Goal: Task Accomplishment & Management: Manage account settings

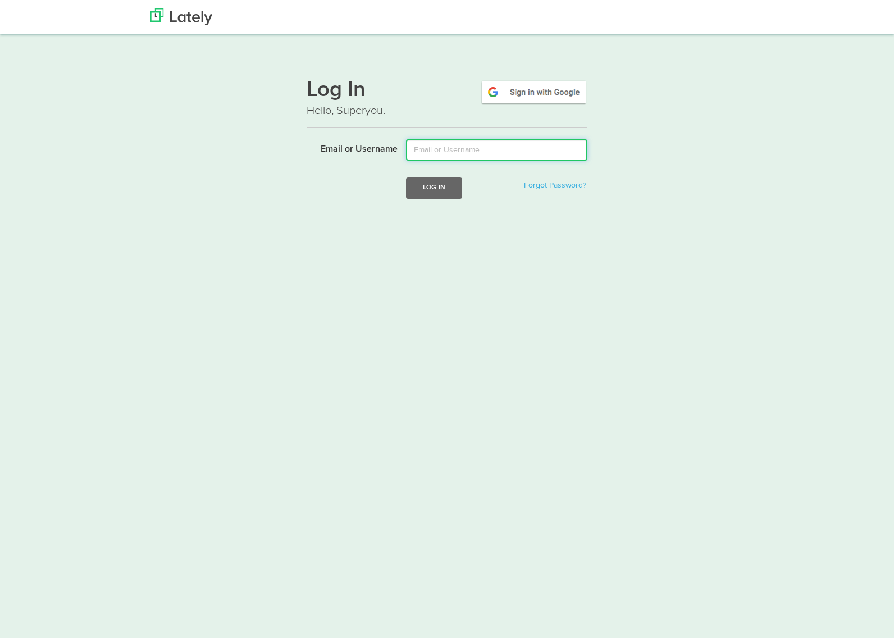
click at [444, 149] on input "Email or Username" at bounding box center [496, 149] width 181 height 21
type input "[PERSON_NAME][EMAIL_ADDRESS][DOMAIN_NAME]"
click at [447, 193] on button "Log In" at bounding box center [434, 188] width 56 height 21
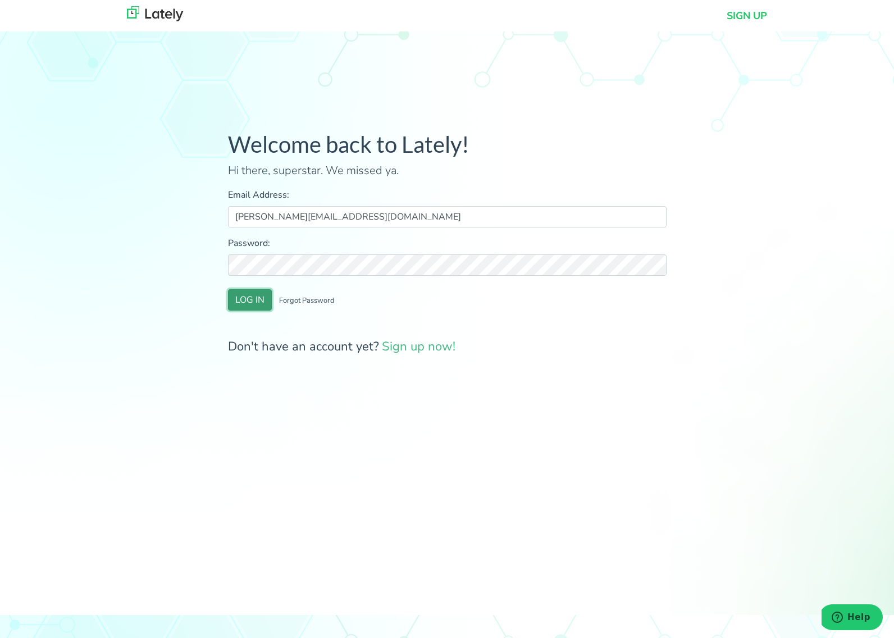
click at [256, 304] on button "LOG IN" at bounding box center [250, 299] width 44 height 21
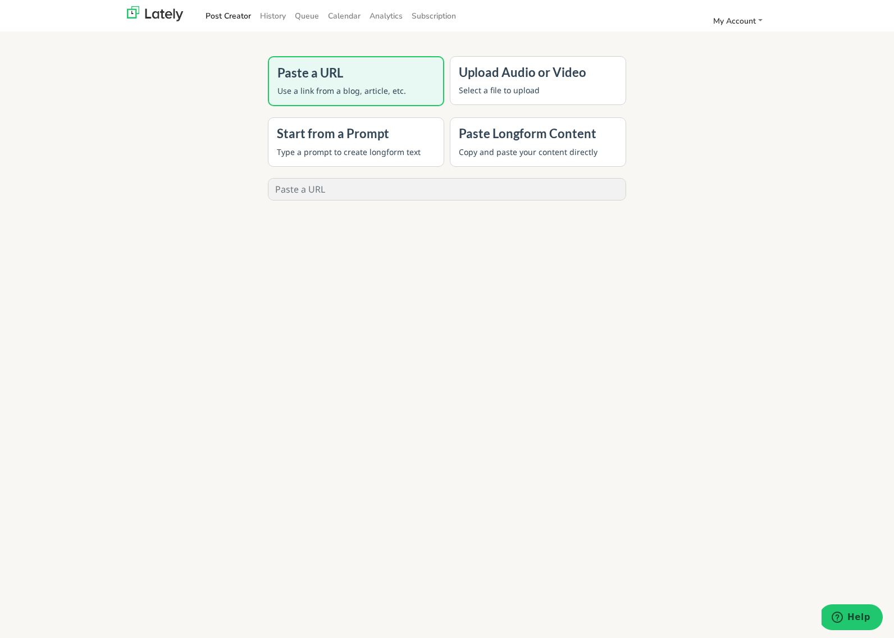
click at [316, 257] on div "Paste a URL Use a link from a blog, article, etc. Upload Audio or Video Select …" at bounding box center [447, 372] width 436 height 638
click at [740, 11] on div "Post Creator History Queue Calendar Analytics Subscription My Account Settings …" at bounding box center [484, 16] width 566 height 19
click at [745, 22] on span "My Account" at bounding box center [734, 21] width 43 height 11
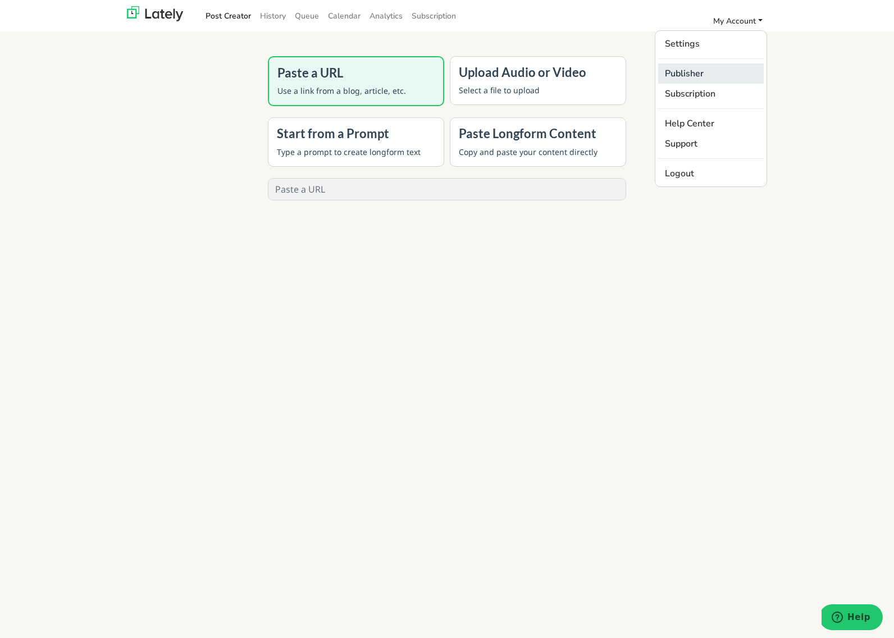
click at [685, 69] on link "Publisher" at bounding box center [711, 73] width 106 height 20
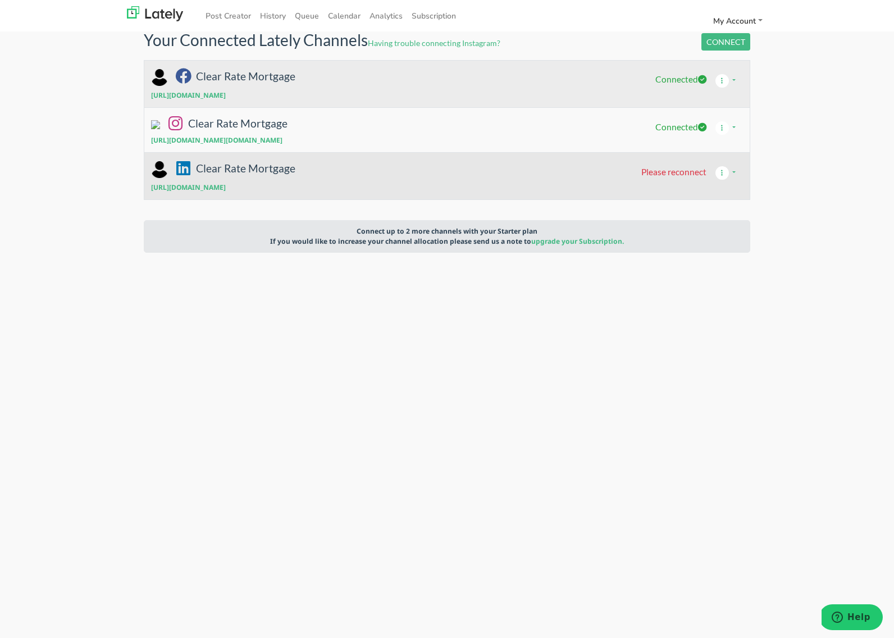
click at [689, 175] on span "Please reconnect" at bounding box center [673, 171] width 65 height 10
click at [724, 174] on icon "button" at bounding box center [722, 172] width 17 height 13
click at [734, 173] on button "button" at bounding box center [725, 172] width 37 height 21
click at [734, 192] on link "Disconnect" at bounding box center [751, 197] width 89 height 15
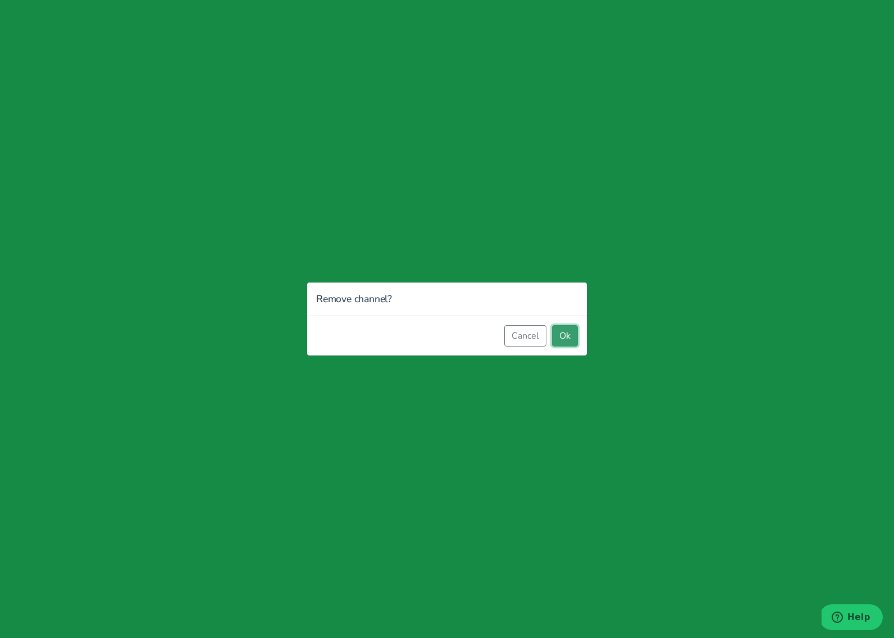
click at [571, 340] on button "Ok" at bounding box center [565, 335] width 26 height 21
click at [570, 339] on button "Ok" at bounding box center [565, 335] width 26 height 21
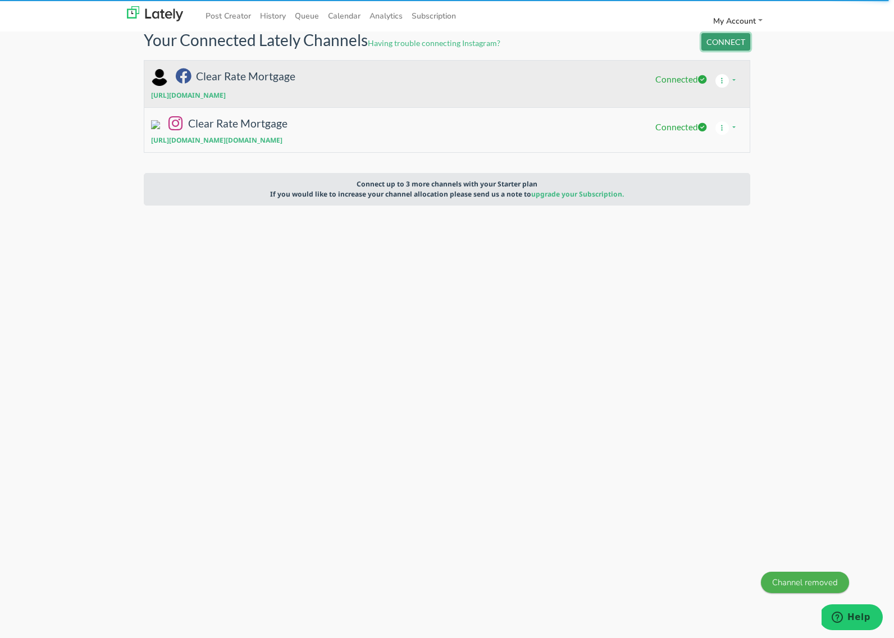
click at [730, 42] on button "CONNECT" at bounding box center [726, 41] width 49 height 17
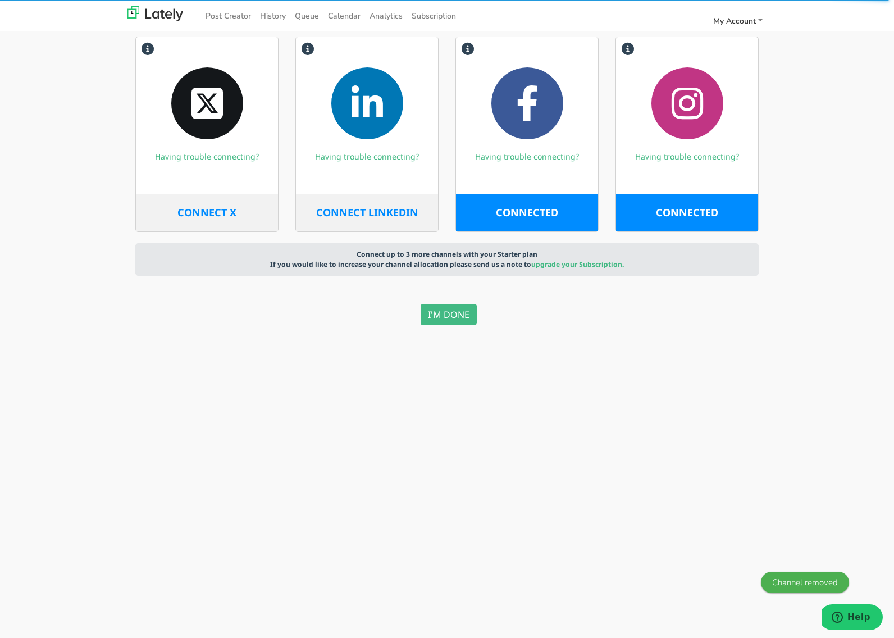
click at [351, 212] on span "CONNECT LINKEDIN" at bounding box center [367, 212] width 102 height 13
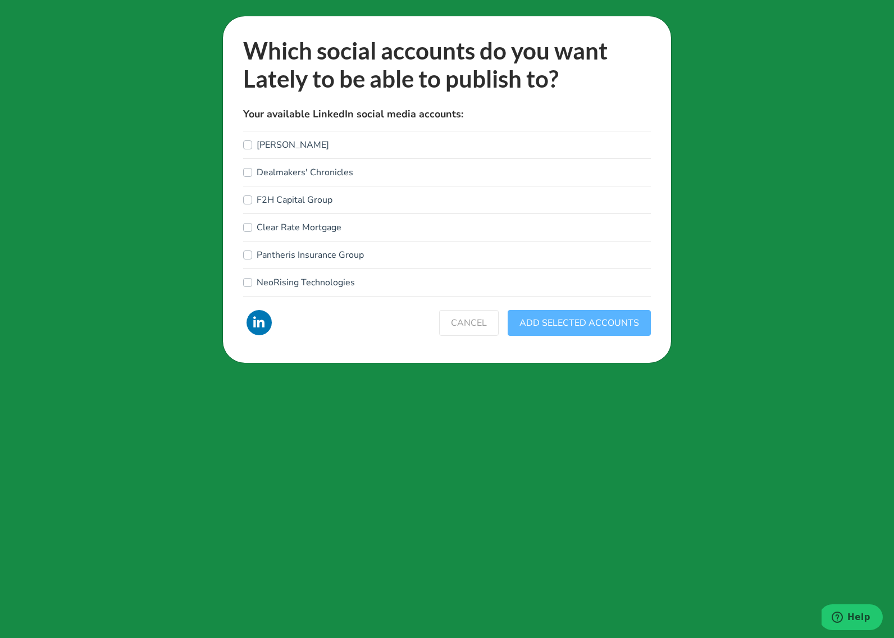
click at [257, 230] on label "Clear Rate Mortgage" at bounding box center [299, 227] width 85 height 13
click at [251, 230] on input "Clear Rate Mortgage" at bounding box center [247, 226] width 9 height 11
checkbox input "true"
click at [554, 320] on button "ADD SELECTED ACCOUNTS" at bounding box center [579, 323] width 143 height 26
